Goal: Task Accomplishment & Management: Complete application form

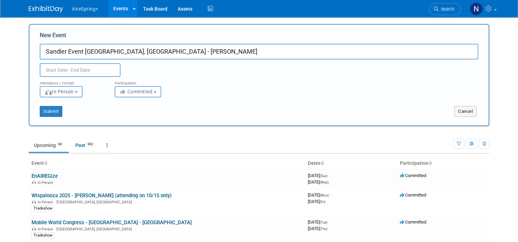
type input "Sandler Event [GEOGRAPHIC_DATA], [GEOGRAPHIC_DATA] - [PERSON_NAME]"
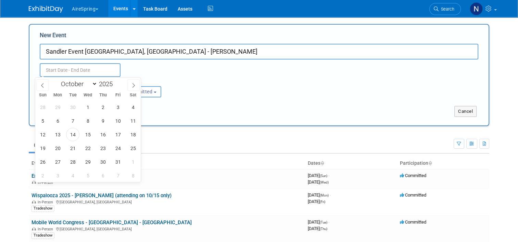
click at [81, 73] on input "text" at bounding box center [80, 70] width 81 height 14
click at [132, 82] on span at bounding box center [133, 85] width 12 height 12
select select "11"
click at [96, 123] on div "30 1 2 3 4 5 6 7 8 9 10 11 12 13 14 15 16 17 18 19 20 21 22 23 24 25 26 27 28 2…" at bounding box center [87, 141] width 105 height 82
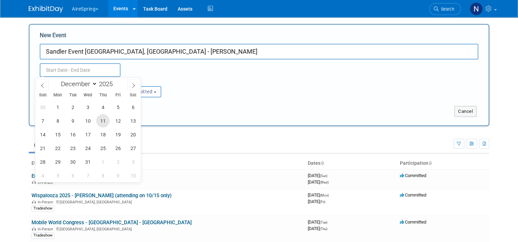
click at [99, 123] on span "11" at bounding box center [102, 120] width 13 height 13
type input "[DATE] to [DATE]"
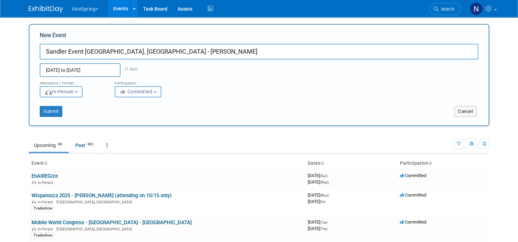
click at [145, 95] on button "Committed" at bounding box center [138, 91] width 47 height 11
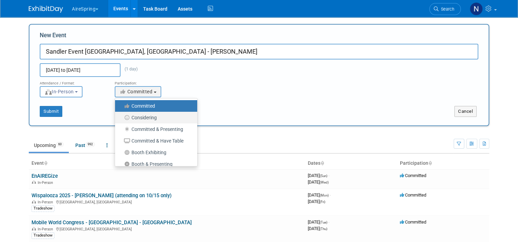
click at [144, 115] on label "Considering" at bounding box center [154, 117] width 72 height 9
click at [121, 116] on input "Considering" at bounding box center [119, 118] width 4 height 4
select select "2"
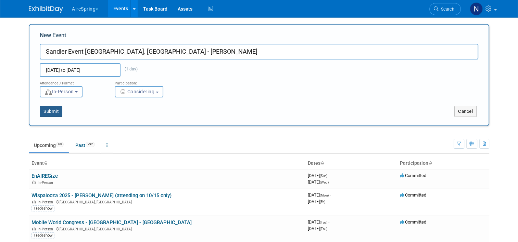
click at [48, 113] on button "Submit" at bounding box center [51, 111] width 23 height 11
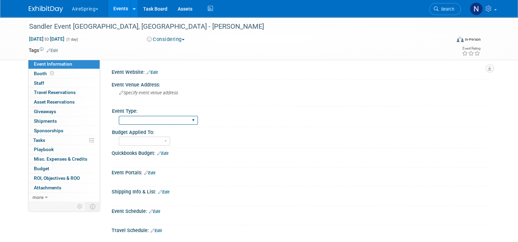
click at [158, 123] on select "AireSpring Event AireSpring Internal Partner Event Training Tradeshow - Exhibit…" at bounding box center [158, 120] width 79 height 9
select select "Partner Event"
click at [119, 116] on select "AireSpring Event AireSpring Internal Partner Event Training Tradeshow - Exhibit…" at bounding box center [158, 120] width 79 height 9
click at [152, 141] on select "Marketing Sales Operations Customer" at bounding box center [144, 141] width 51 height 9
select select "Marketing"
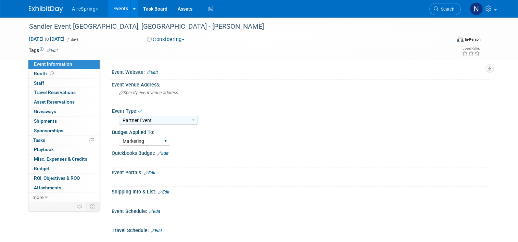
click at [119, 137] on select "Marketing Sales Operations Customer" at bounding box center [144, 141] width 51 height 9
click at [145, 90] on span "Specify event venue address" at bounding box center [148, 92] width 59 height 5
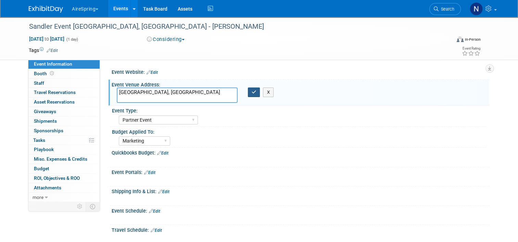
type textarea "Toronto, Canada"
click at [254, 96] on button "button" at bounding box center [254, 93] width 12 height 10
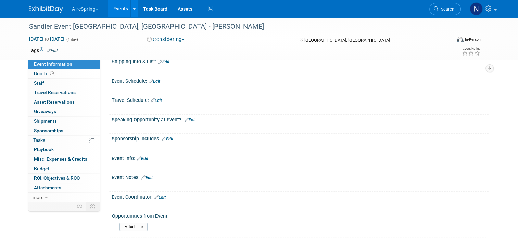
scroll to position [171, 0]
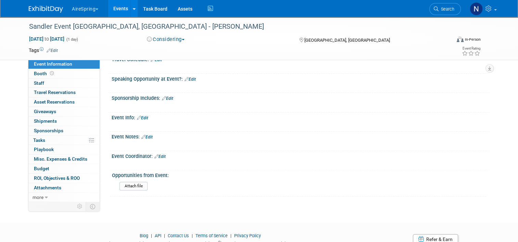
click at [162, 155] on link "Edit" at bounding box center [159, 156] width 11 height 5
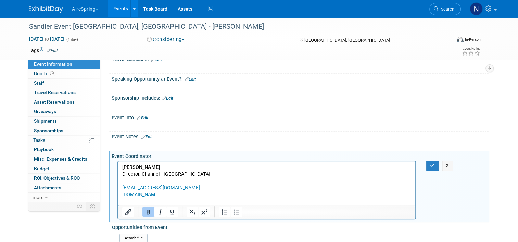
scroll to position [0, 0]
click at [439, 167] on button "button" at bounding box center [432, 166] width 13 height 10
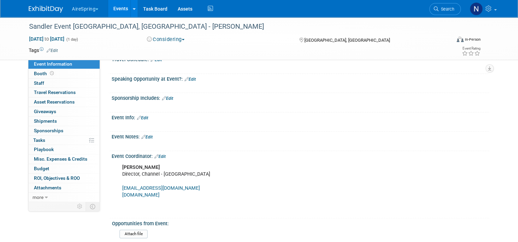
click at [146, 133] on div "Event Notes: Edit" at bounding box center [300, 136] width 377 height 9
click at [146, 136] on link "Edit" at bounding box center [146, 137] width 11 height 5
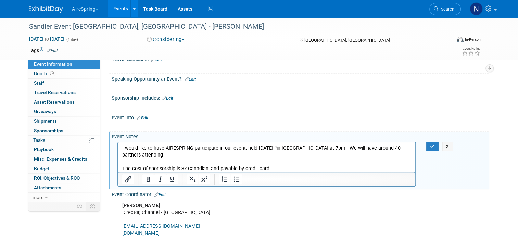
click at [281, 166] on p "The cost of sponsorship is 3k Canadian, and payable by credit card.." at bounding box center [266, 168] width 289 height 7
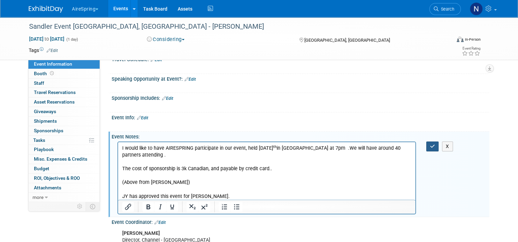
drag, startPoint x: 435, startPoint y: 147, endPoint x: 432, endPoint y: 149, distance: 3.9
click at [435, 147] on button "button" at bounding box center [432, 147] width 13 height 10
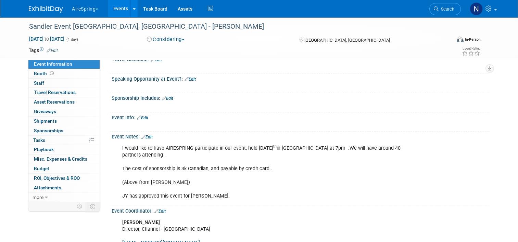
click at [118, 7] on link "Events" at bounding box center [120, 8] width 25 height 17
